Goal: Check status: Check status

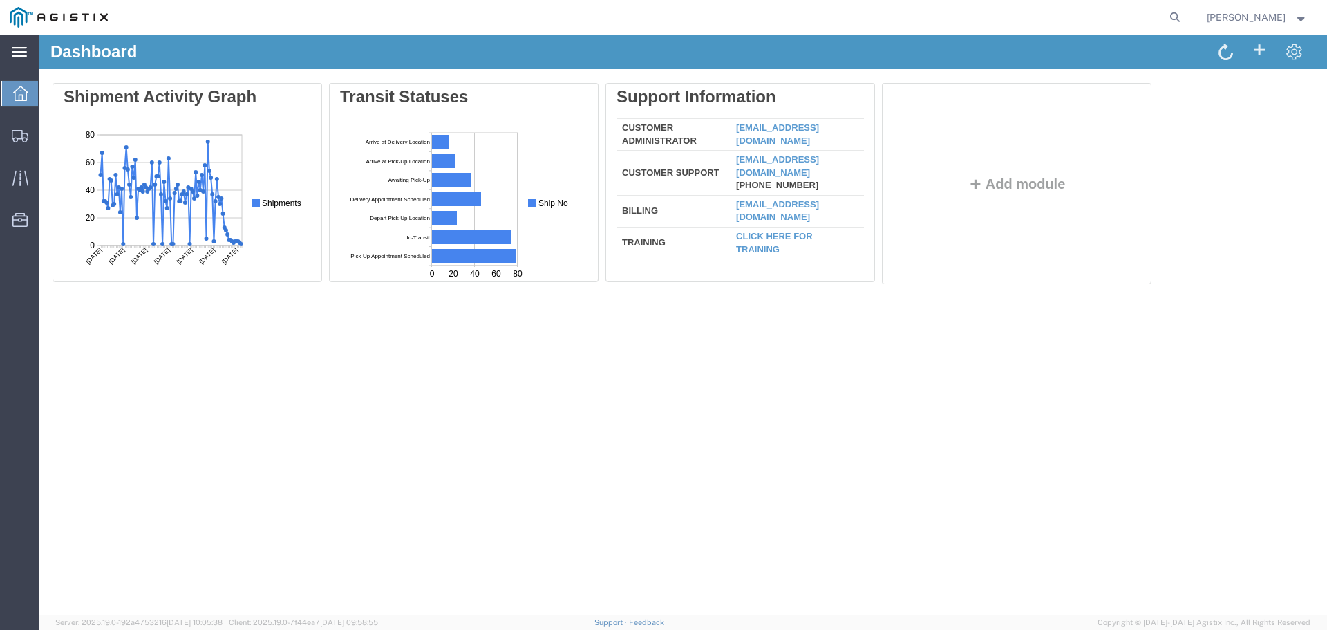
click at [17, 57] on svg-icon at bounding box center [19, 52] width 15 height 14
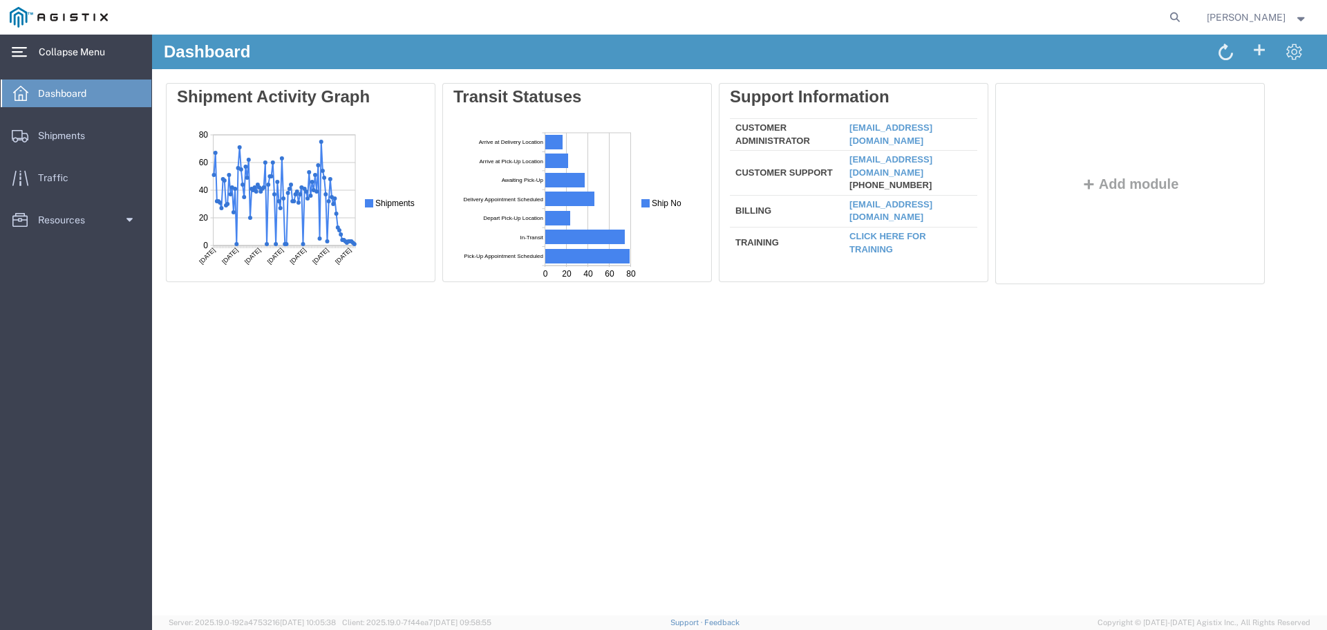
click at [17, 57] on icon at bounding box center [19, 52] width 15 height 10
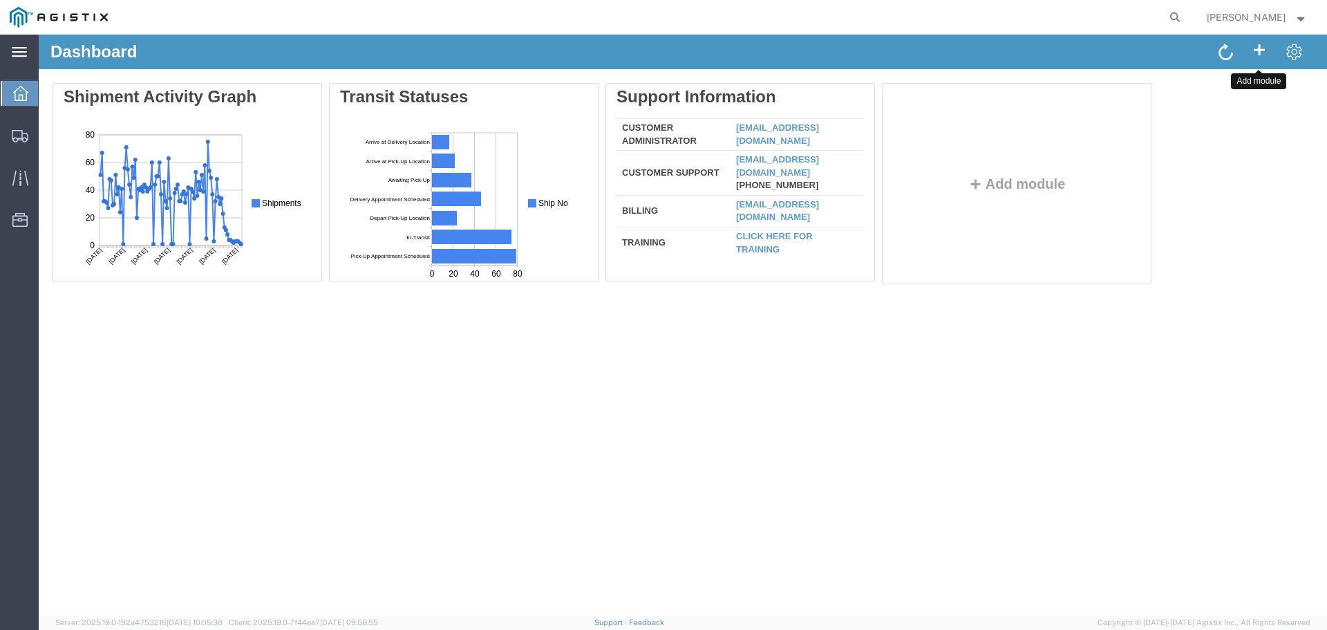
click at [1252, 54] on span at bounding box center [1259, 49] width 17 height 18
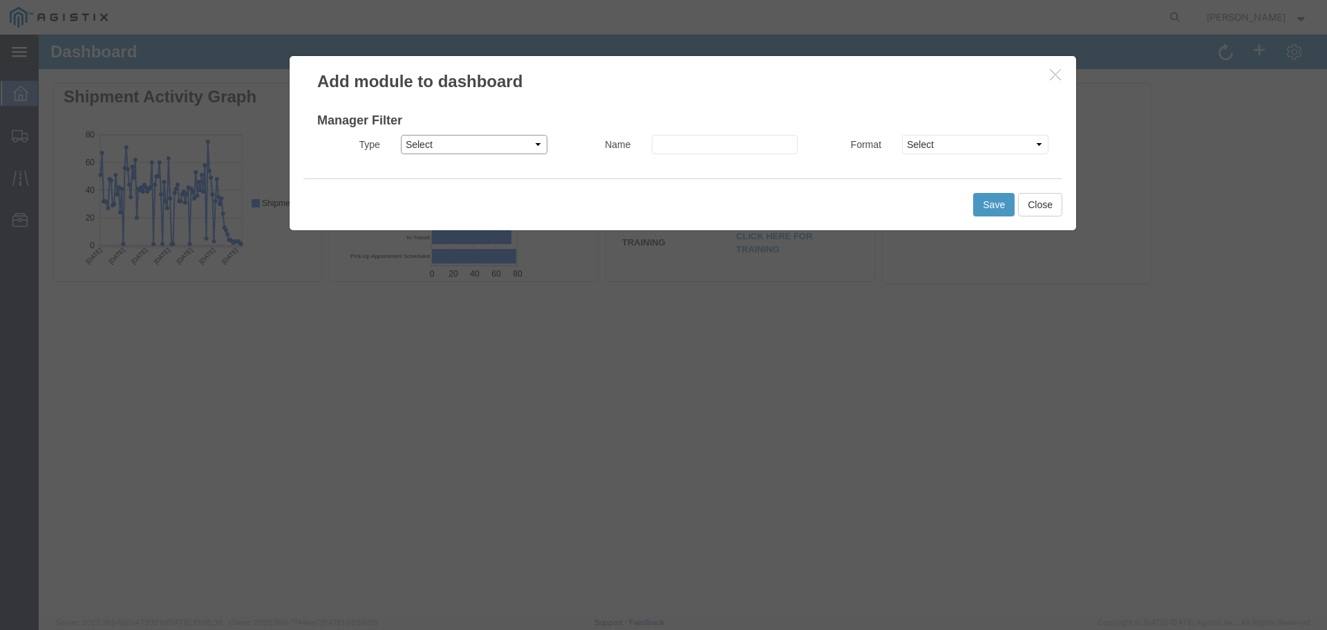
click at [542, 149] on select "Select Shipment Monitor Traffic Manager" at bounding box center [474, 144] width 146 height 19
click at [538, 146] on select "Select Shipment Monitor Traffic Manager" at bounding box center [474, 144] width 146 height 19
click at [1032, 208] on button "Close" at bounding box center [1040, 204] width 44 height 23
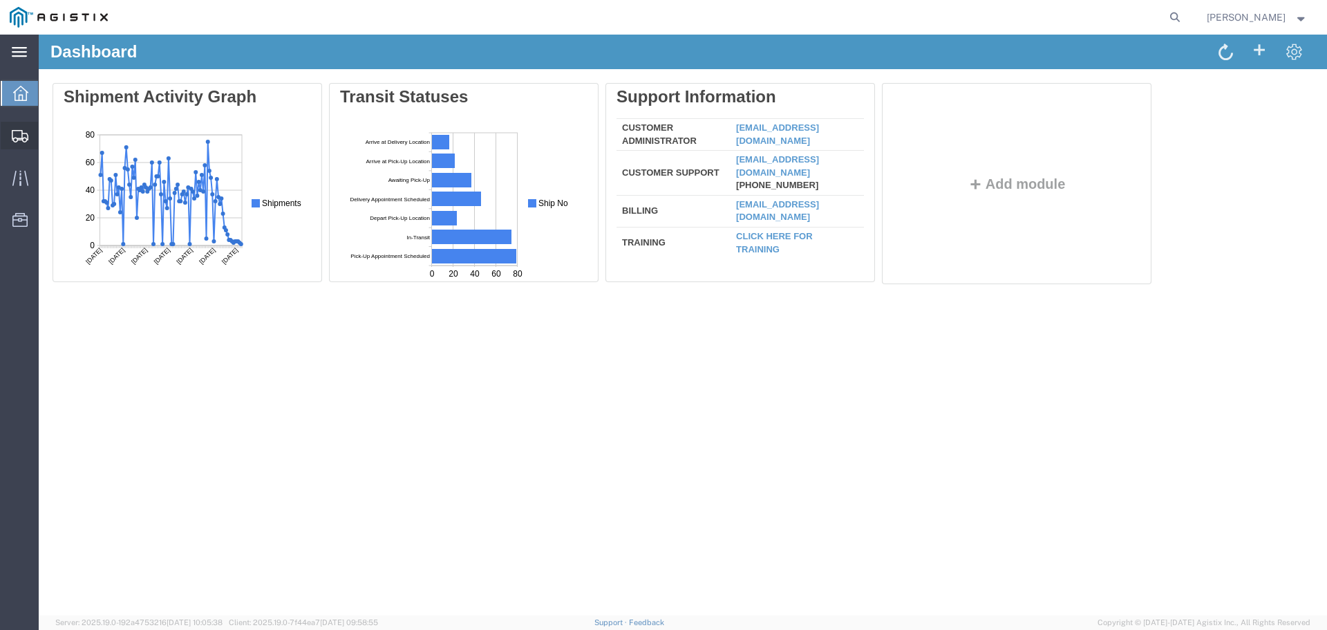
click at [12, 135] on icon at bounding box center [20, 136] width 17 height 12
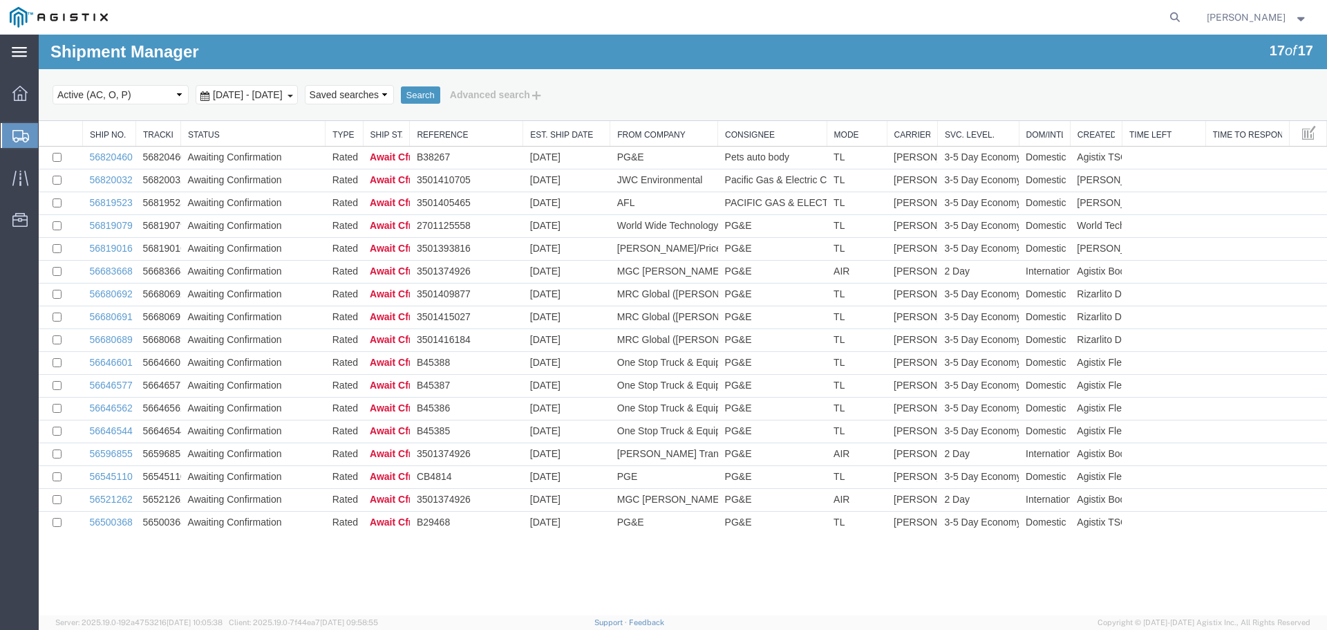
click at [1166, 10] on agx-global-search at bounding box center [965, 17] width 442 height 35
drag, startPoint x: 1137, startPoint y: 18, endPoint x: 1198, endPoint y: 16, distance: 60.8
click at [1148, 17] on agx-global-search at bounding box center [965, 17] width 442 height 35
click at [1184, 17] on icon at bounding box center [1174, 17] width 19 height 19
click at [921, 28] on input "search" at bounding box center [955, 17] width 420 height 33
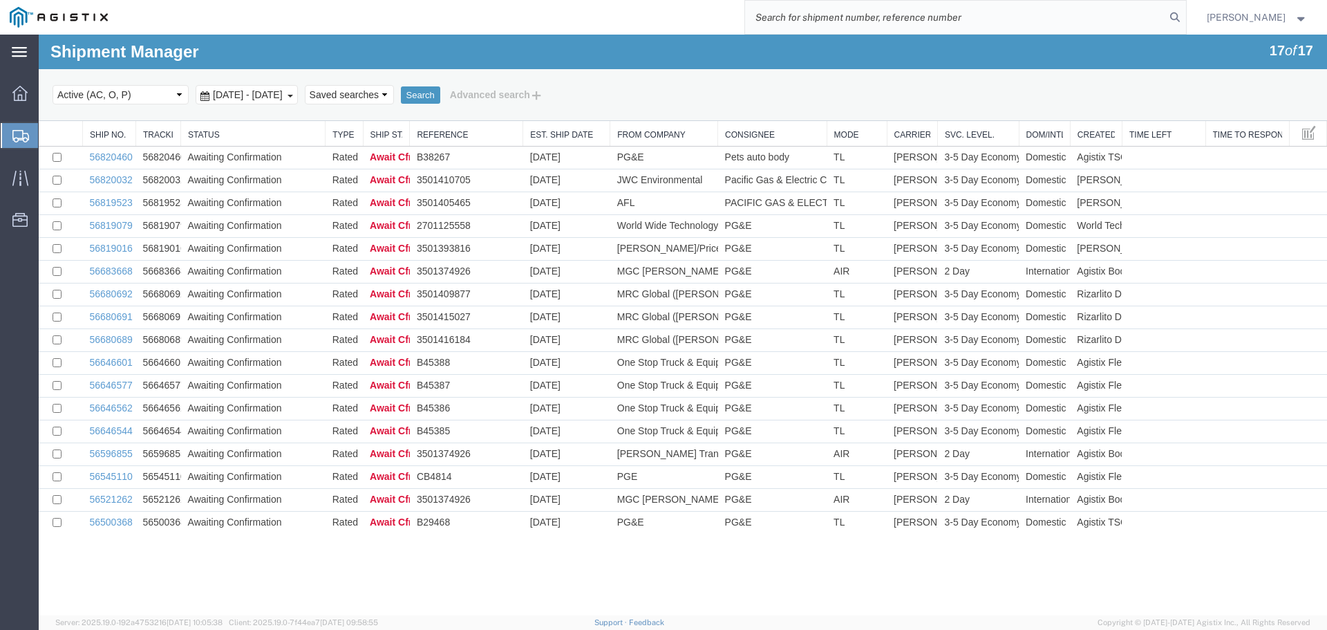
paste input "56819523"
type input "56819523"
